Goal: Obtain resource: Download file/media

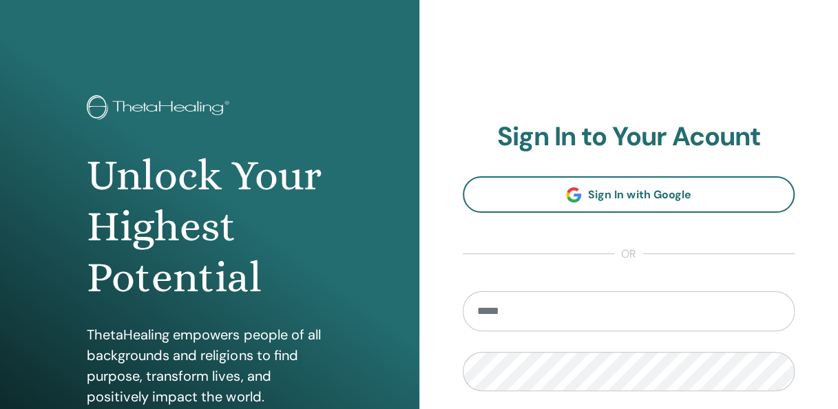
click at [514, 314] on input "email" at bounding box center [629, 311] width 332 height 40
type input "**********"
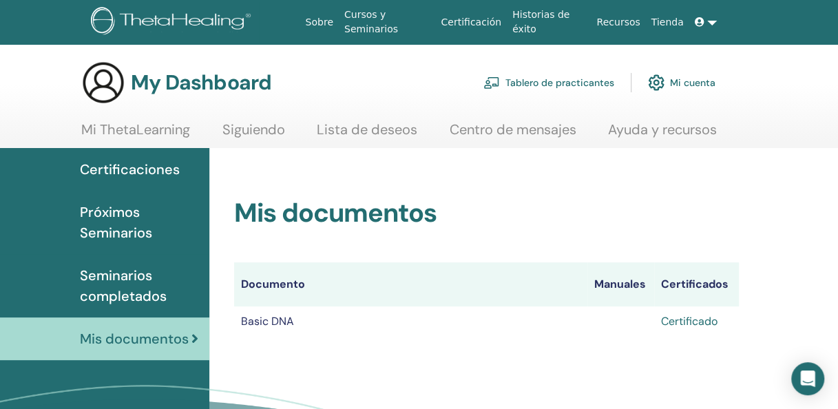
click at [682, 324] on link "Certificado" at bounding box center [689, 321] width 56 height 14
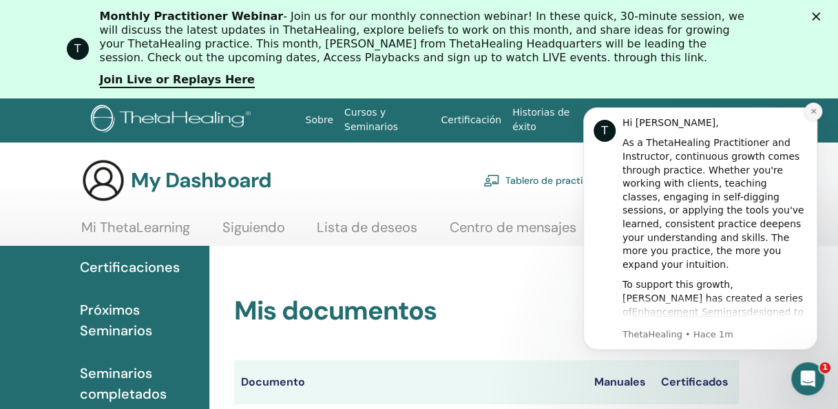
click at [817, 106] on button "Dismiss notification" at bounding box center [813, 112] width 18 height 18
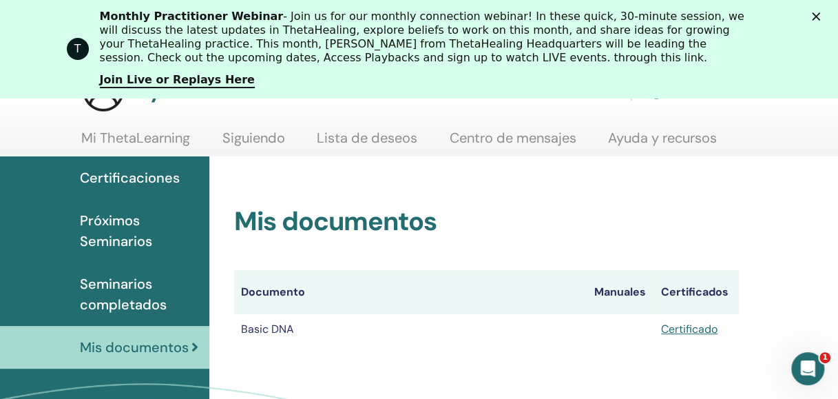
scroll to position [102, 0]
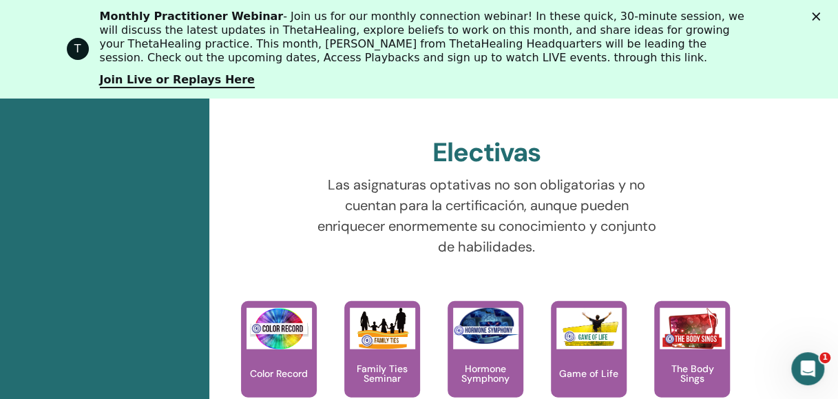
scroll to position [1481, 0]
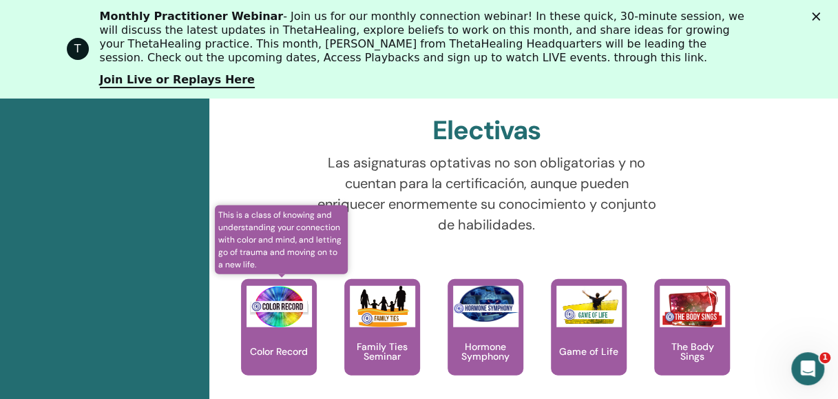
click at [281, 326] on img at bounding box center [278, 306] width 65 height 41
